Goal: Task Accomplishment & Management: Manage account settings

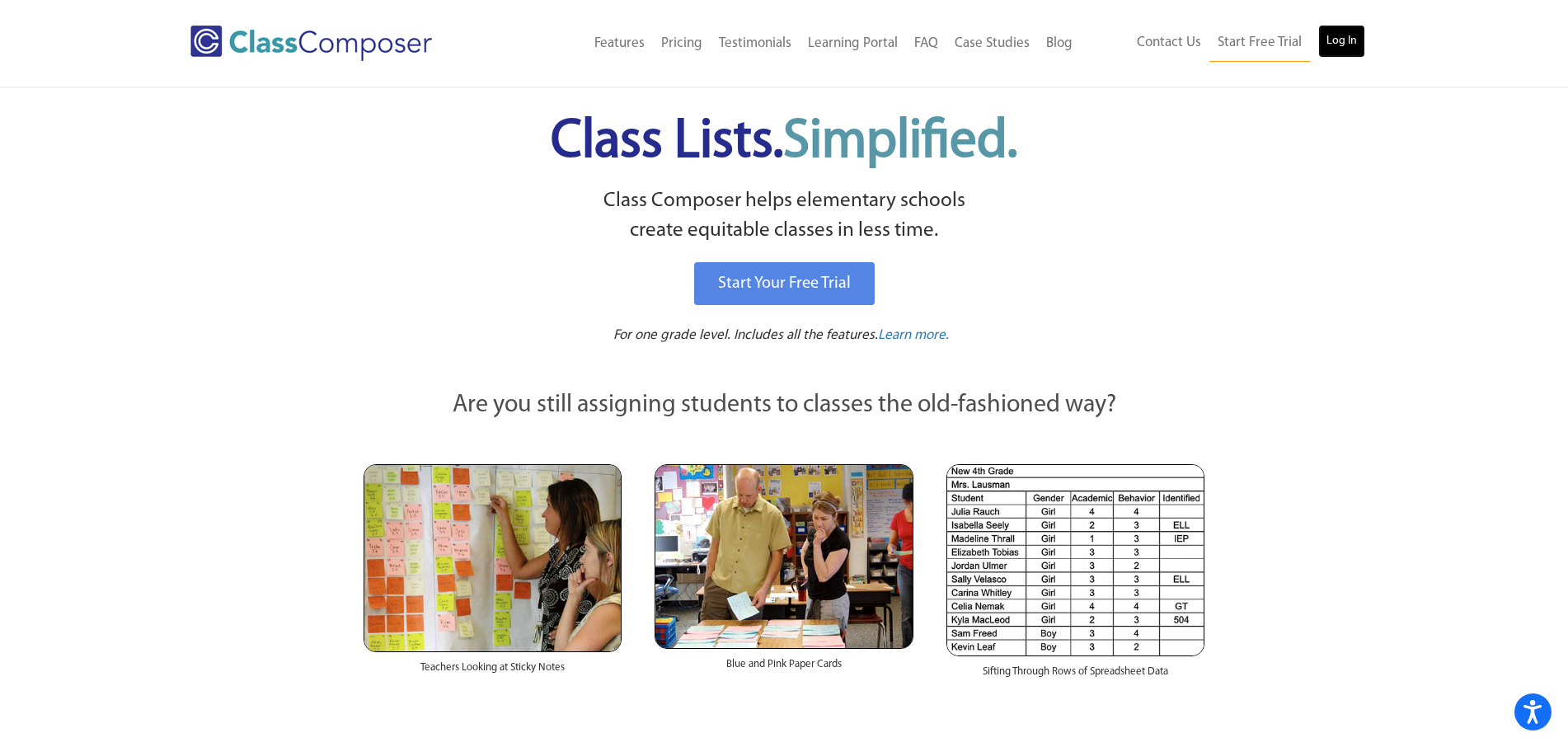
click at [1346, 41] on link "Log In" at bounding box center [1342, 41] width 47 height 33
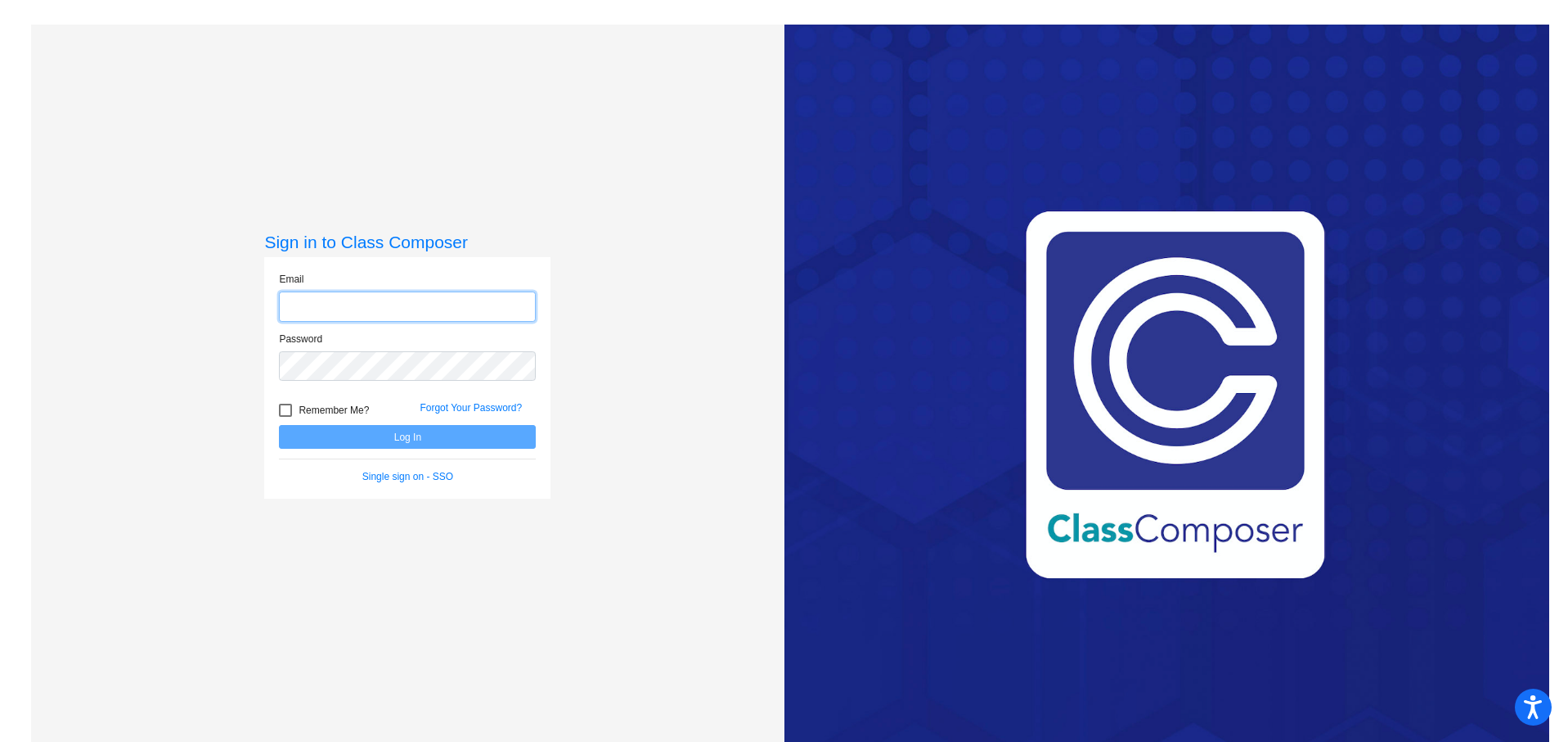
type input "[EMAIL_ADDRESS][DOMAIN_NAME]"
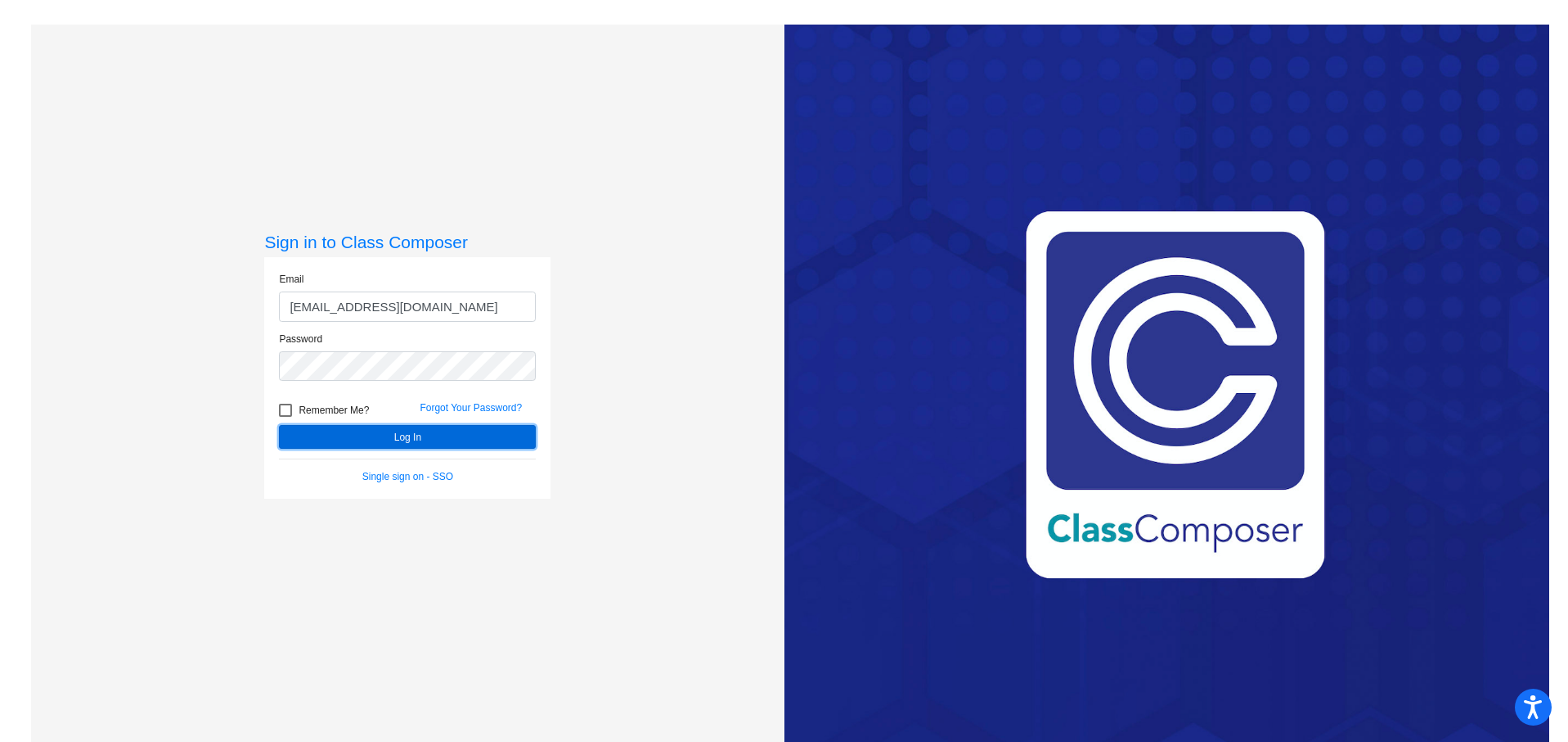
click at [335, 444] on button "Log In" at bounding box center [407, 436] width 257 height 24
